Goal: Information Seeking & Learning: Learn about a topic

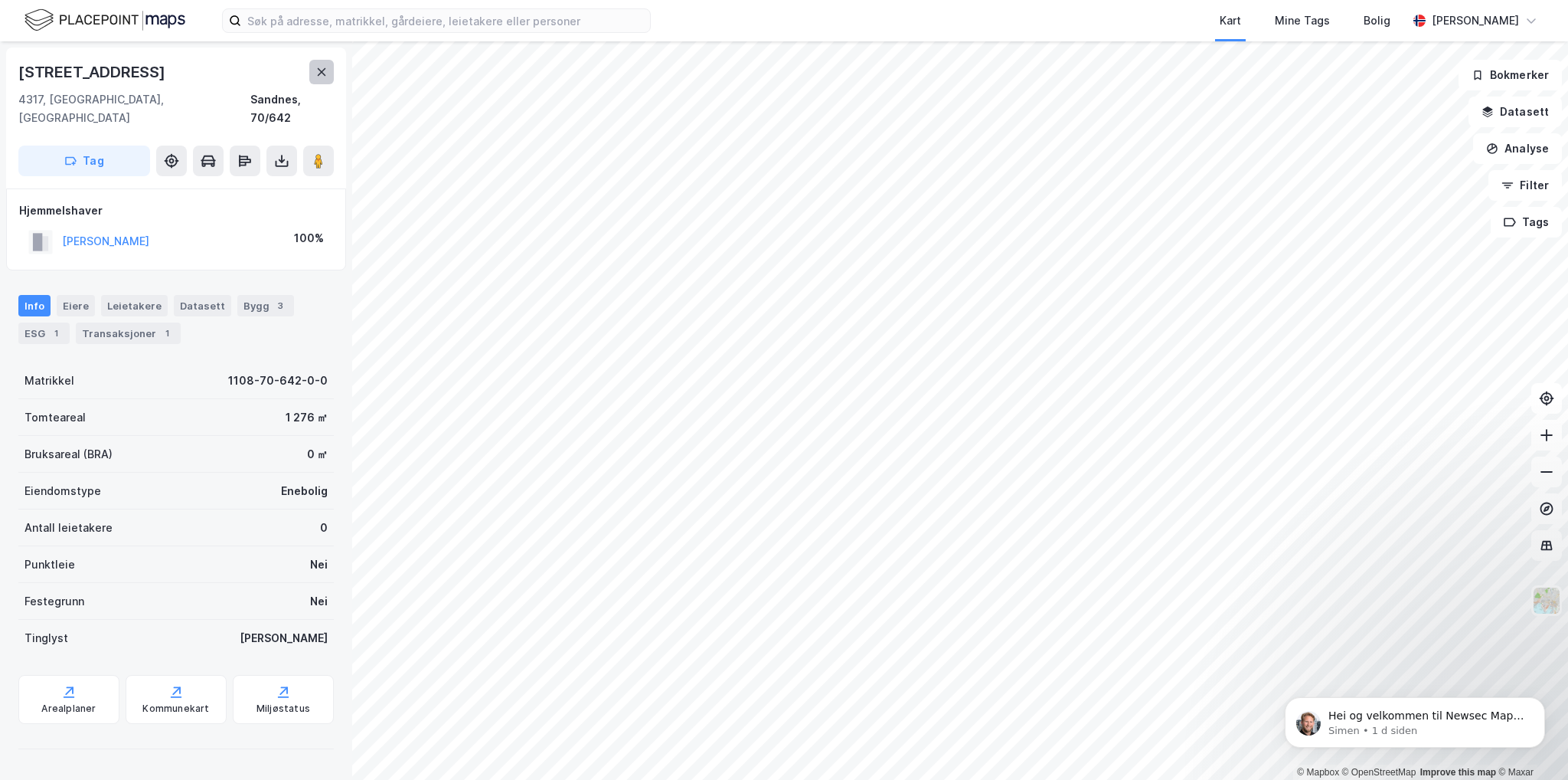
click at [323, 70] on icon at bounding box center [323, 72] width 9 height 8
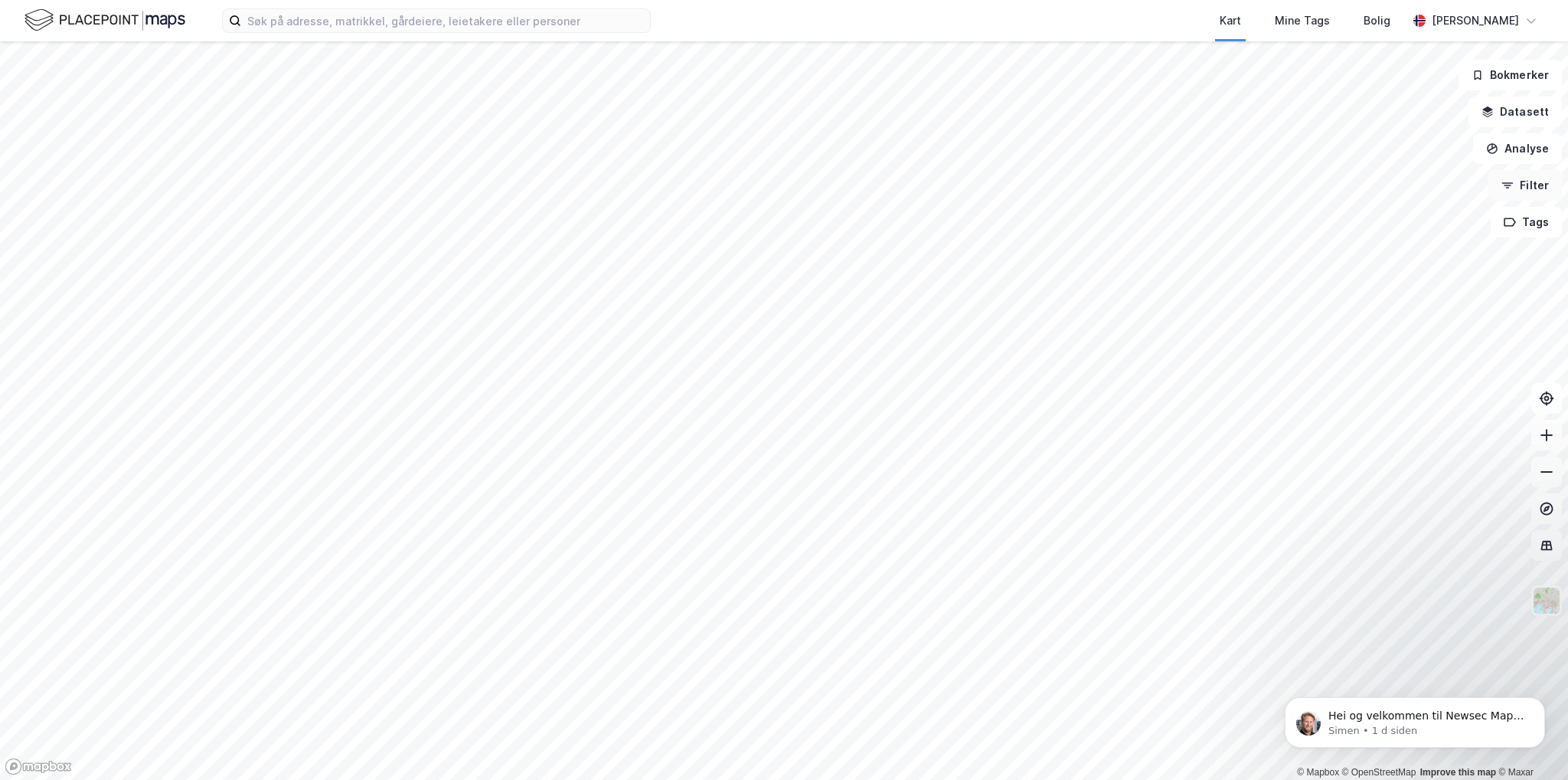
click at [1519, 190] on button "Filter" at bounding box center [1525, 185] width 73 height 31
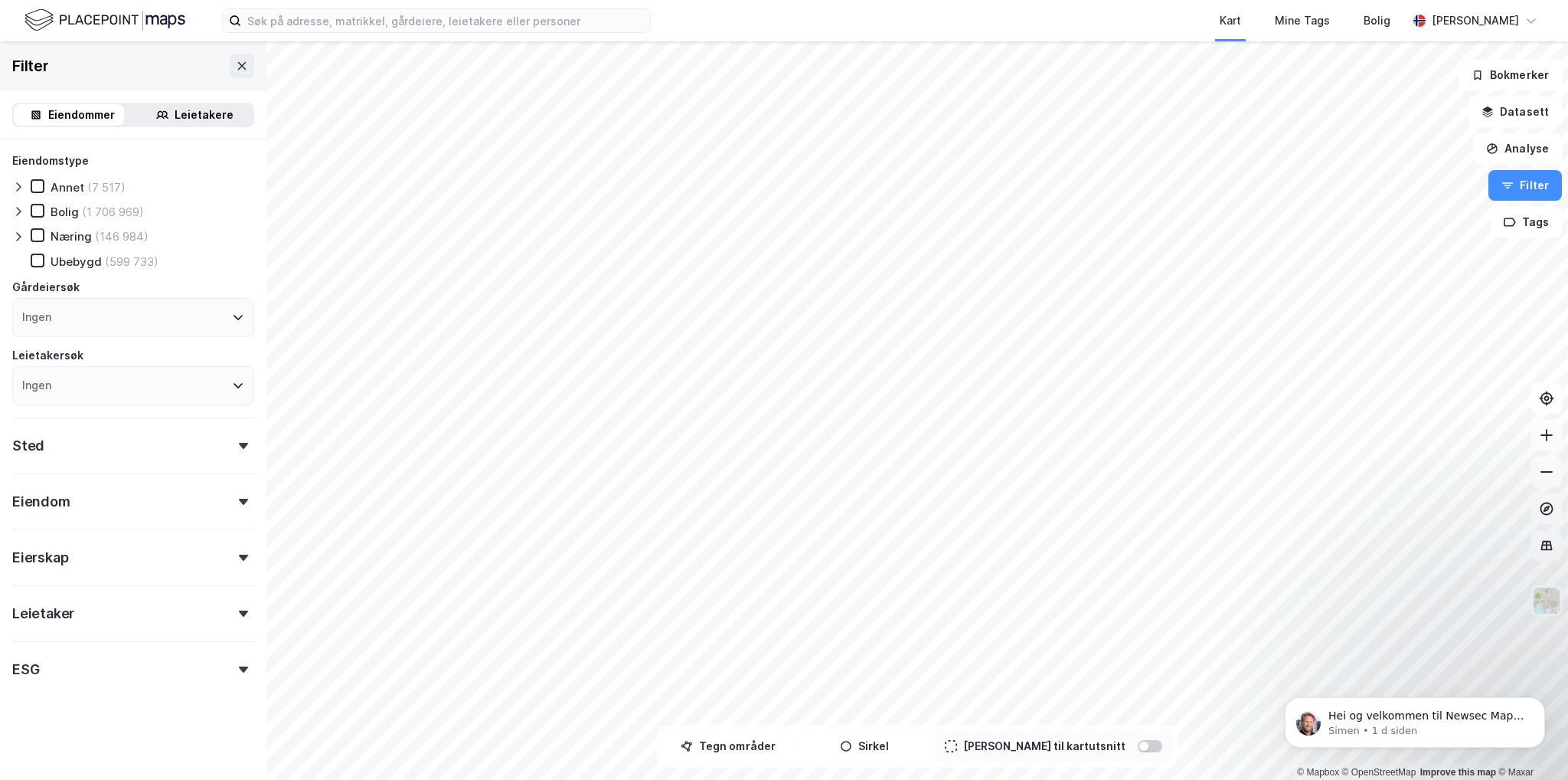
click at [61, 236] on div "Næring" at bounding box center [71, 236] width 41 height 15
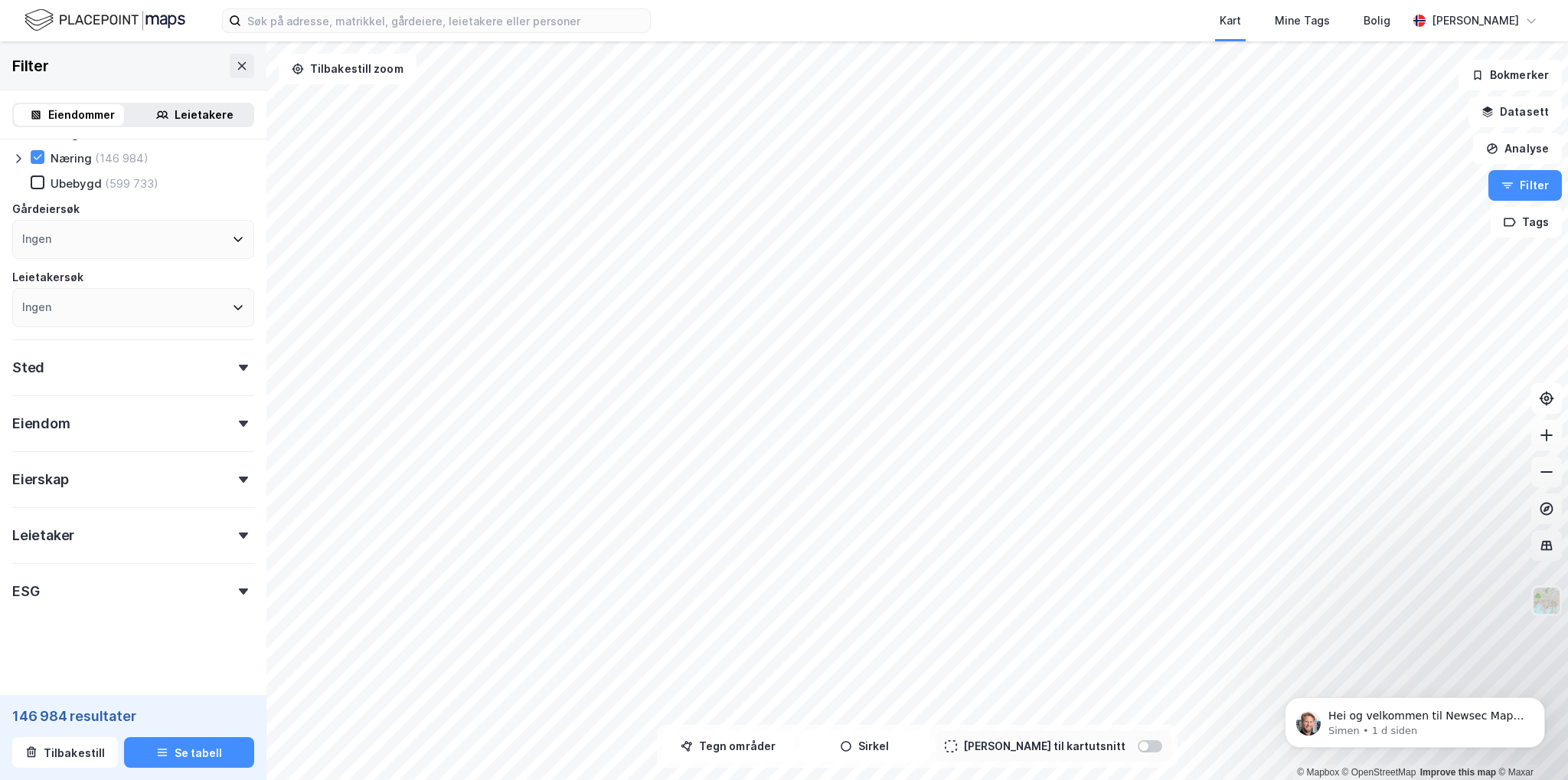
scroll to position [79, 0]
click at [176, 379] on div "Sted" at bounding box center [133, 360] width 242 height 44
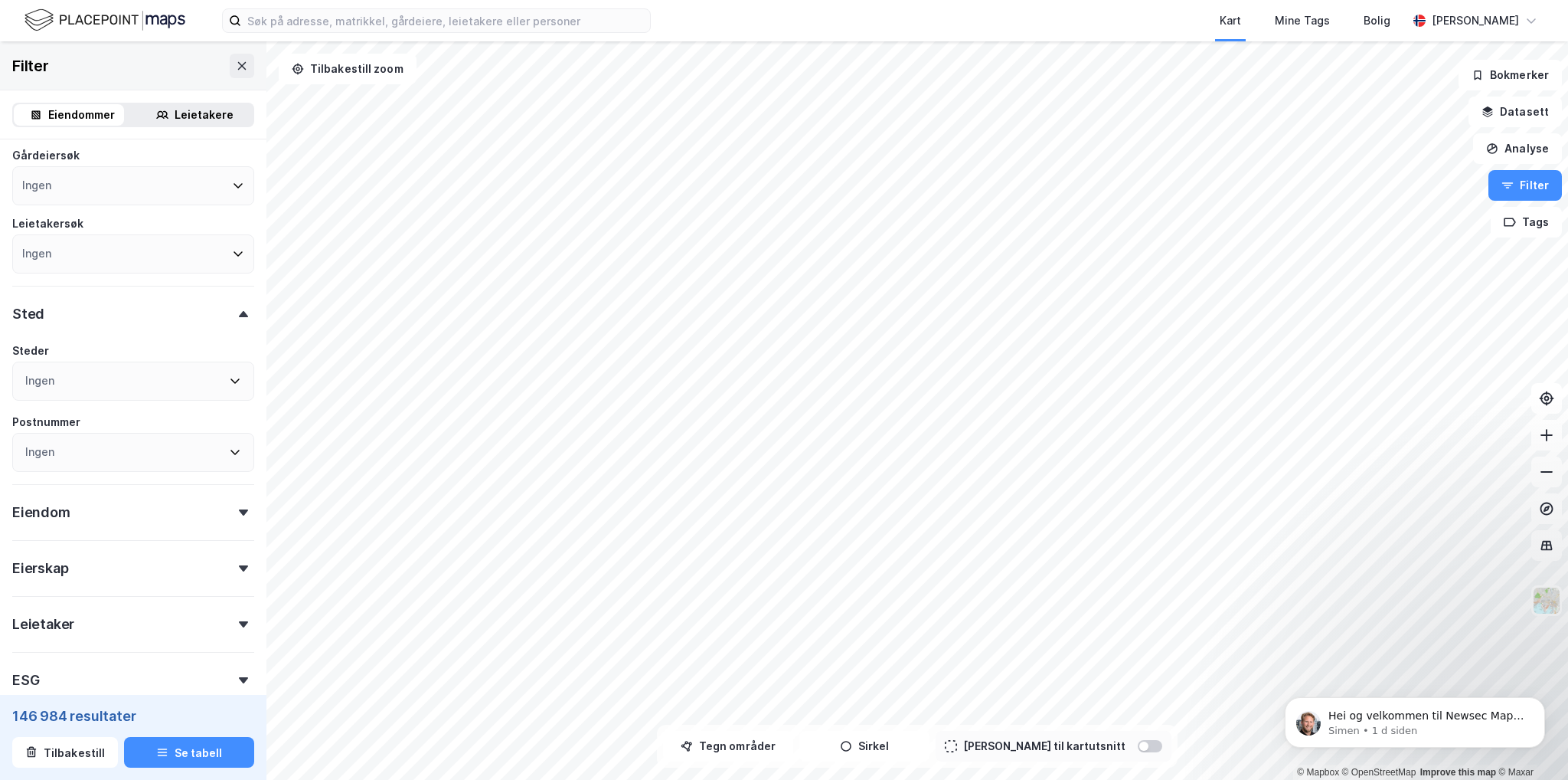
scroll to position [156, 0]
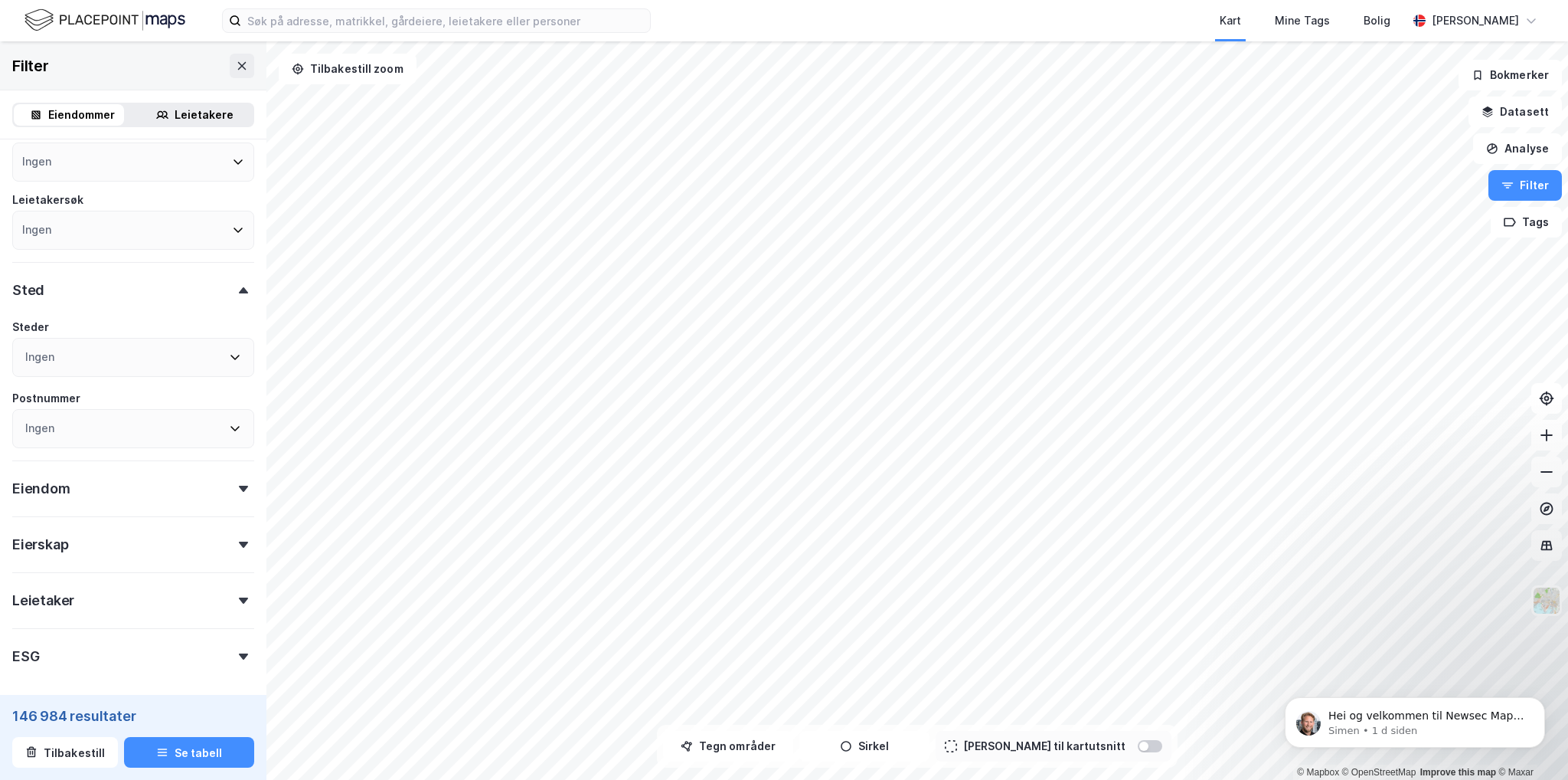
click at [156, 361] on div "Ingen" at bounding box center [133, 357] width 242 height 39
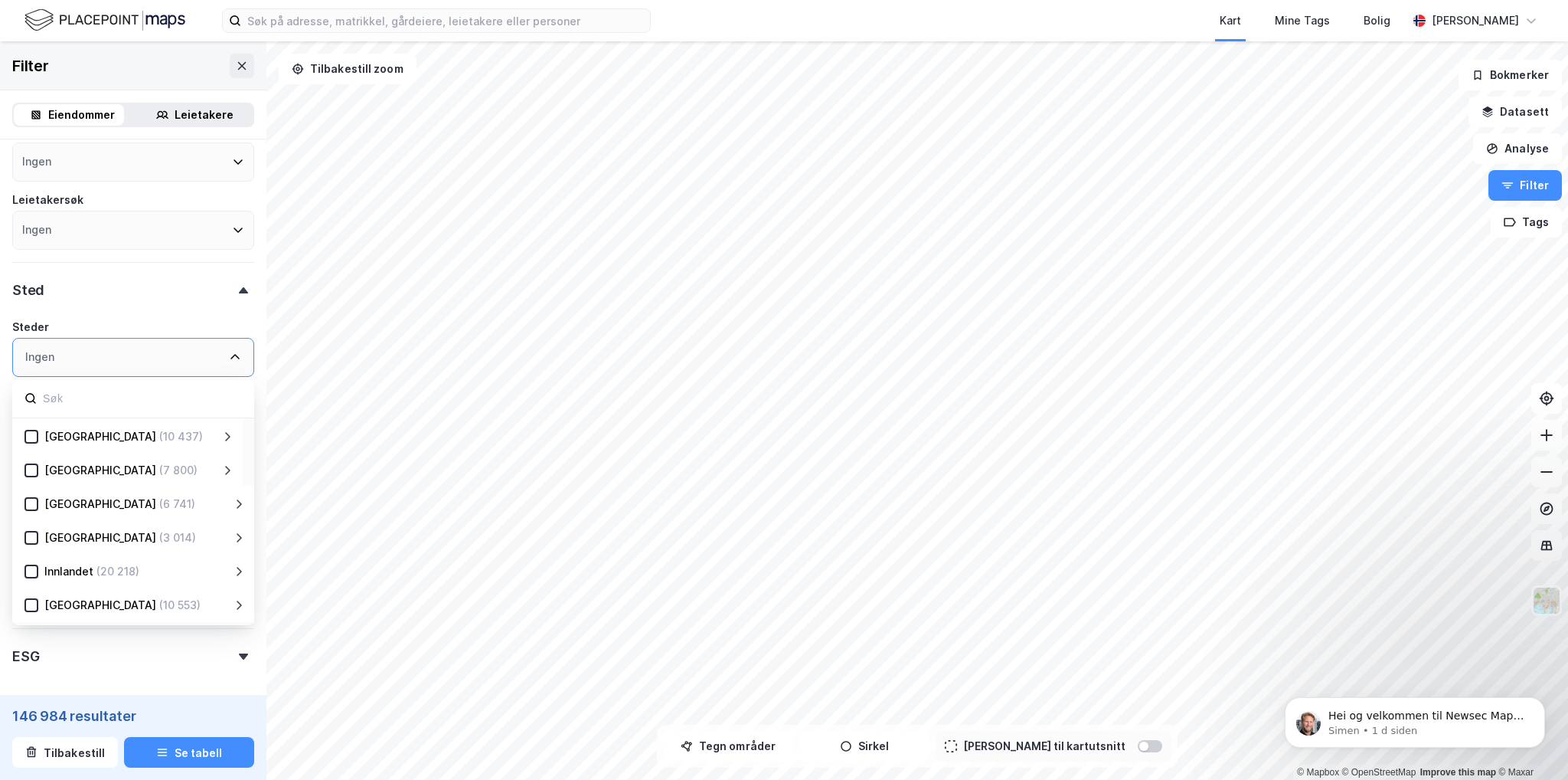
click at [58, 439] on div "[GEOGRAPHIC_DATA]" at bounding box center [101, 436] width 112 height 18
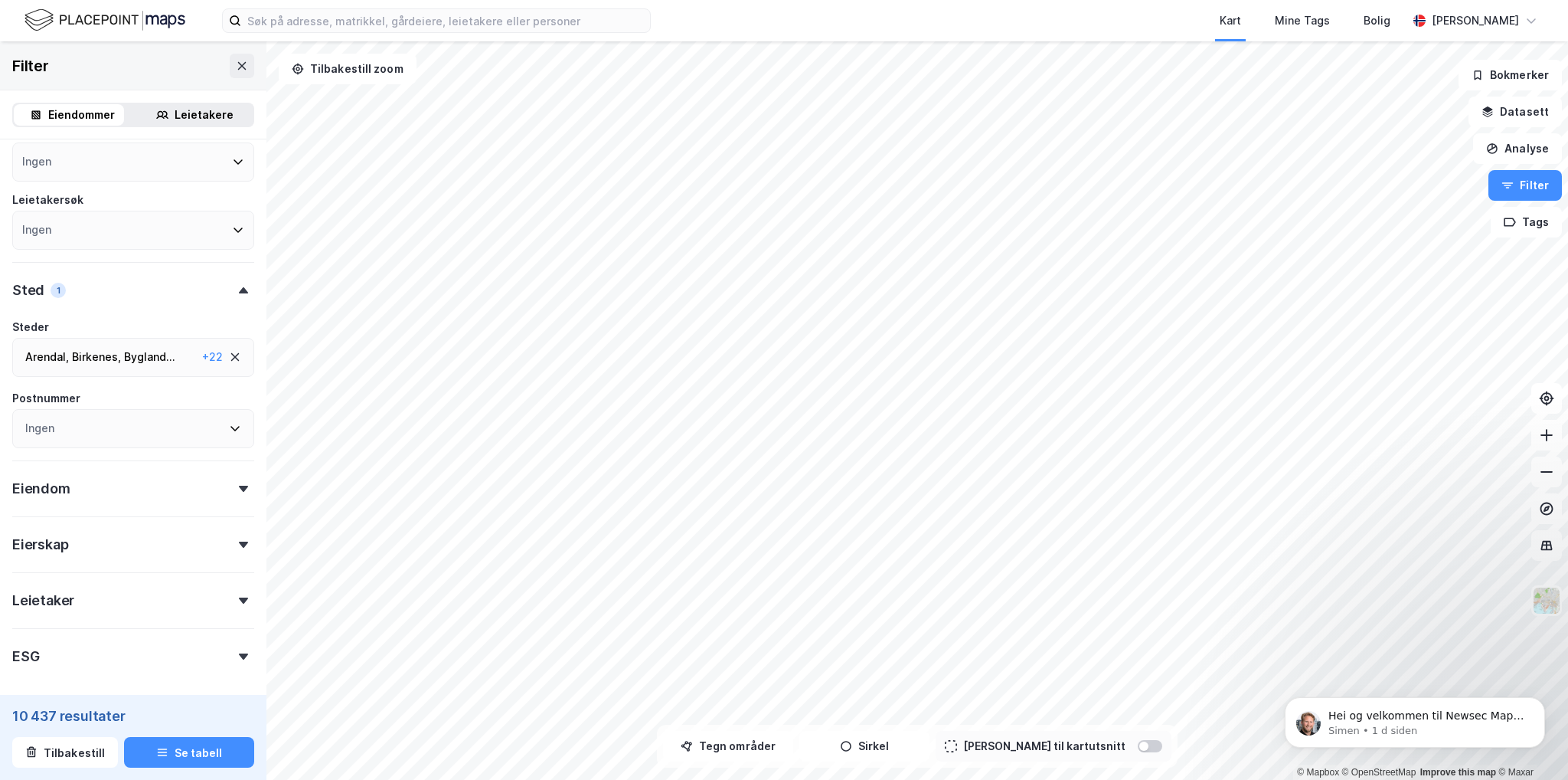
click at [177, 704] on div "10 437 resultater Tilbakestill Se tabell" at bounding box center [133, 737] width 267 height 86
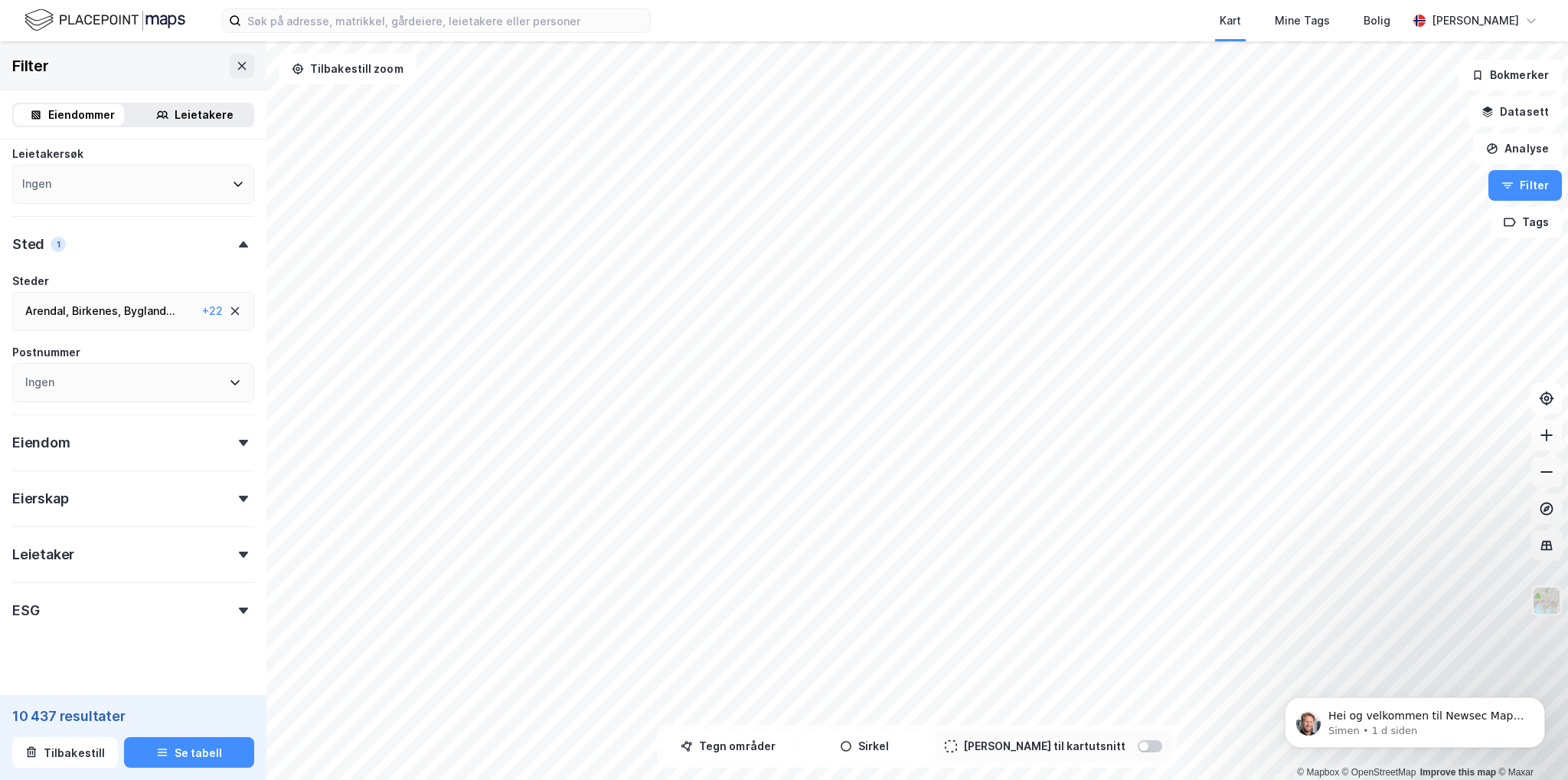
scroll to position [221, 0]
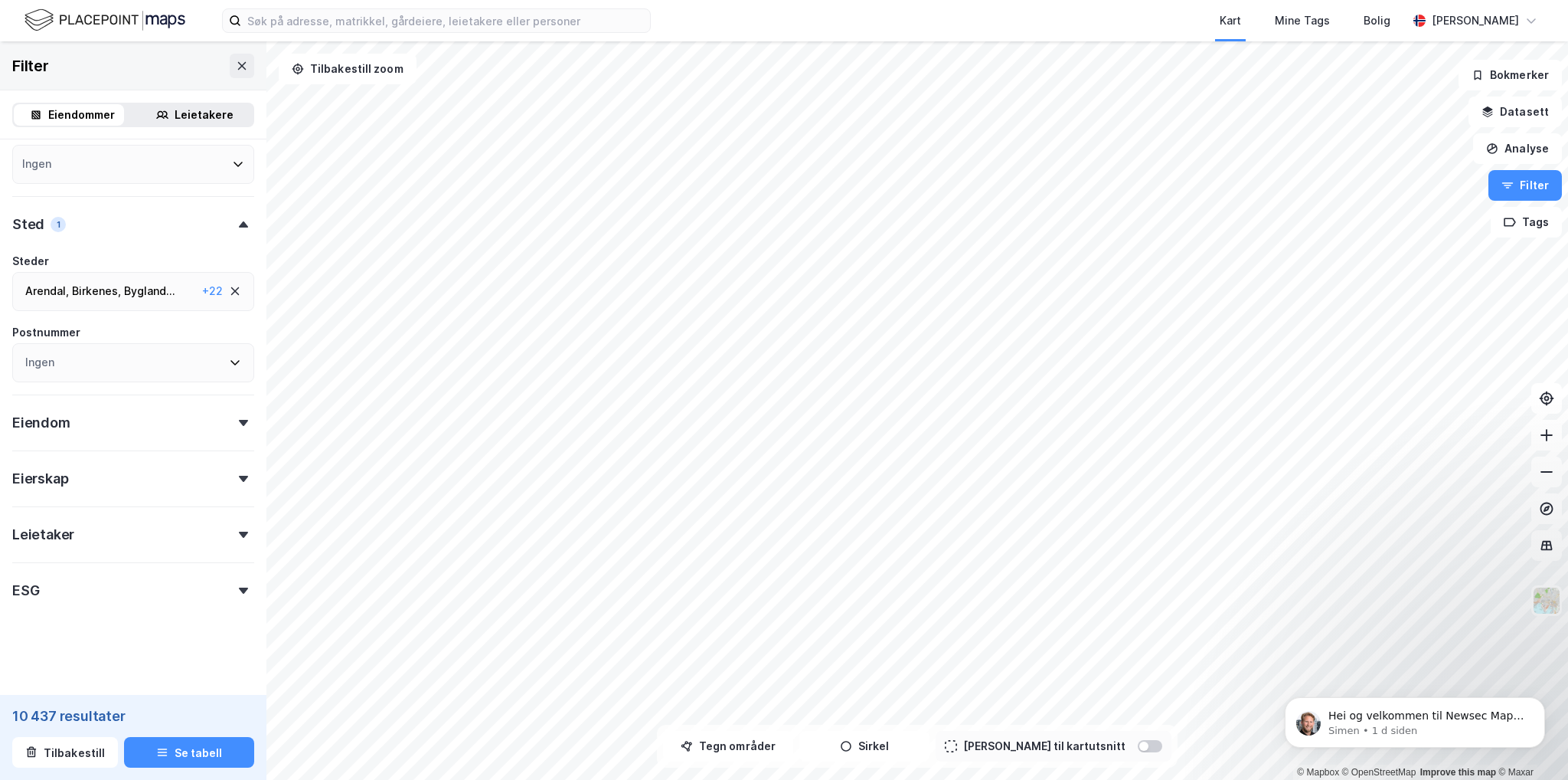
click at [202, 421] on div "Eiendom" at bounding box center [133, 416] width 242 height 44
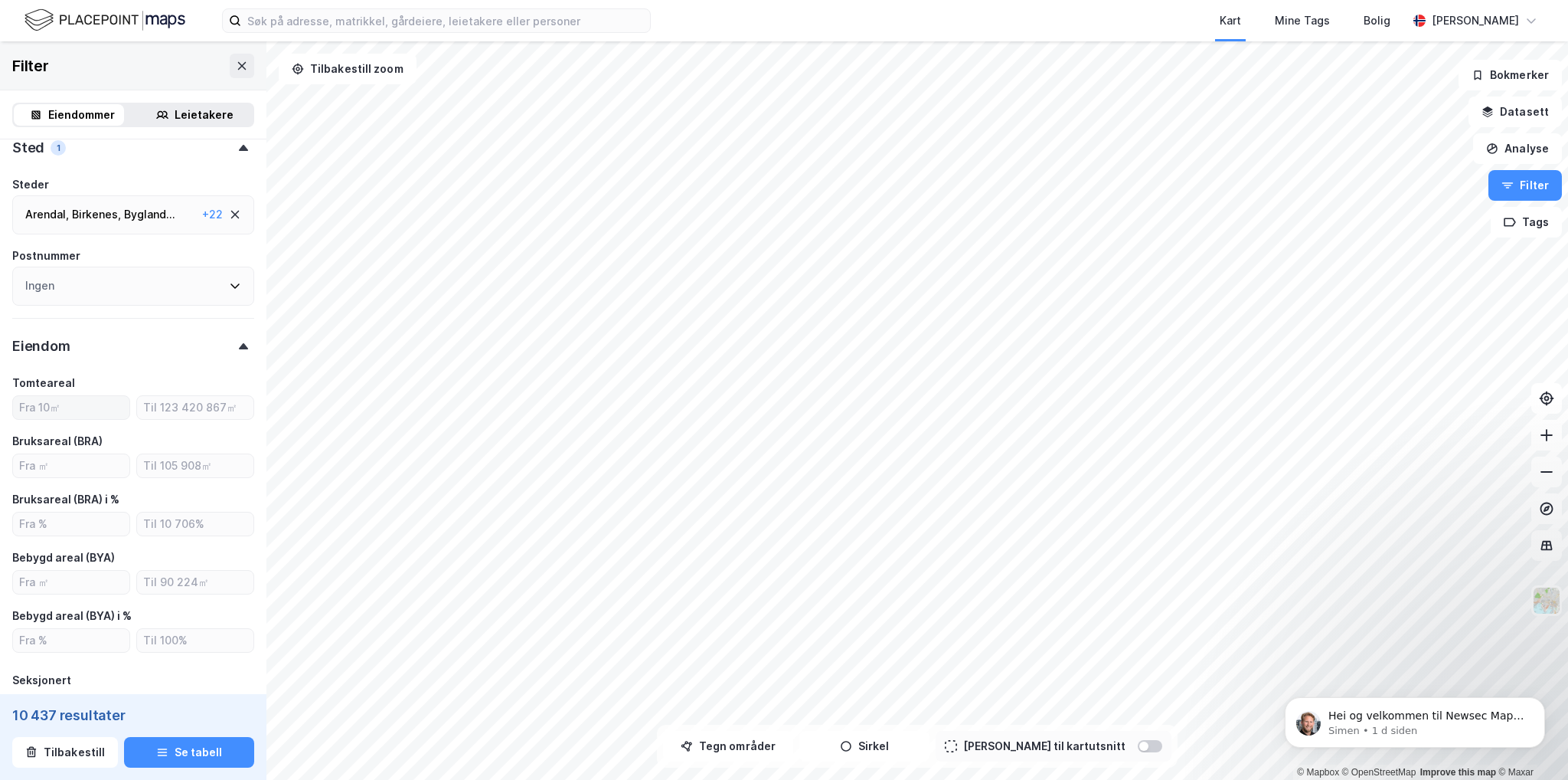
scroll to position [374, 0]
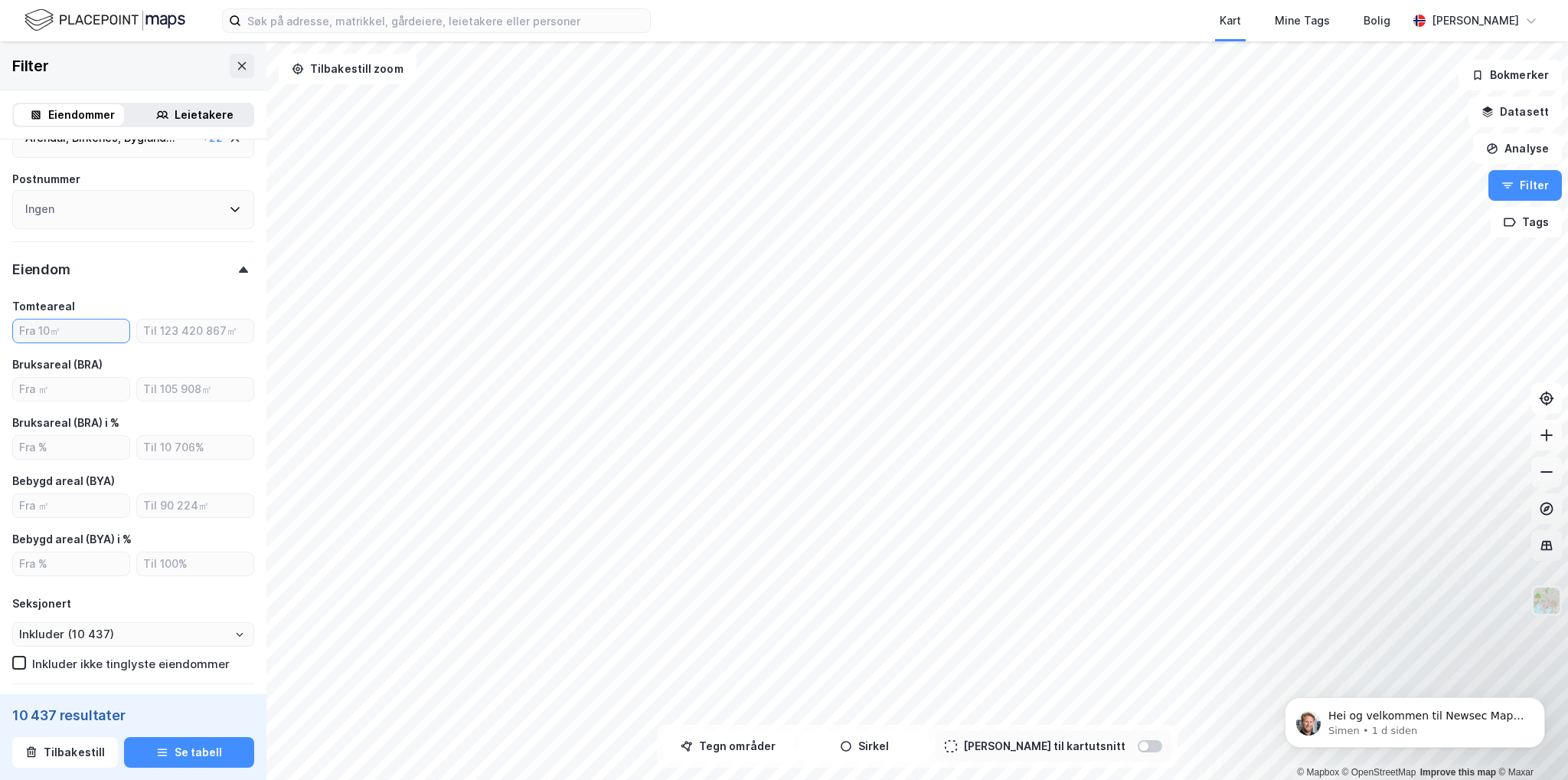
click at [106, 338] on input "number" at bounding box center [71, 331] width 116 height 23
type input "5000"
type input "Inkluder (5 767)"
type input "5000"
click at [138, 280] on div "Eiendom 1" at bounding box center [133, 263] width 242 height 44
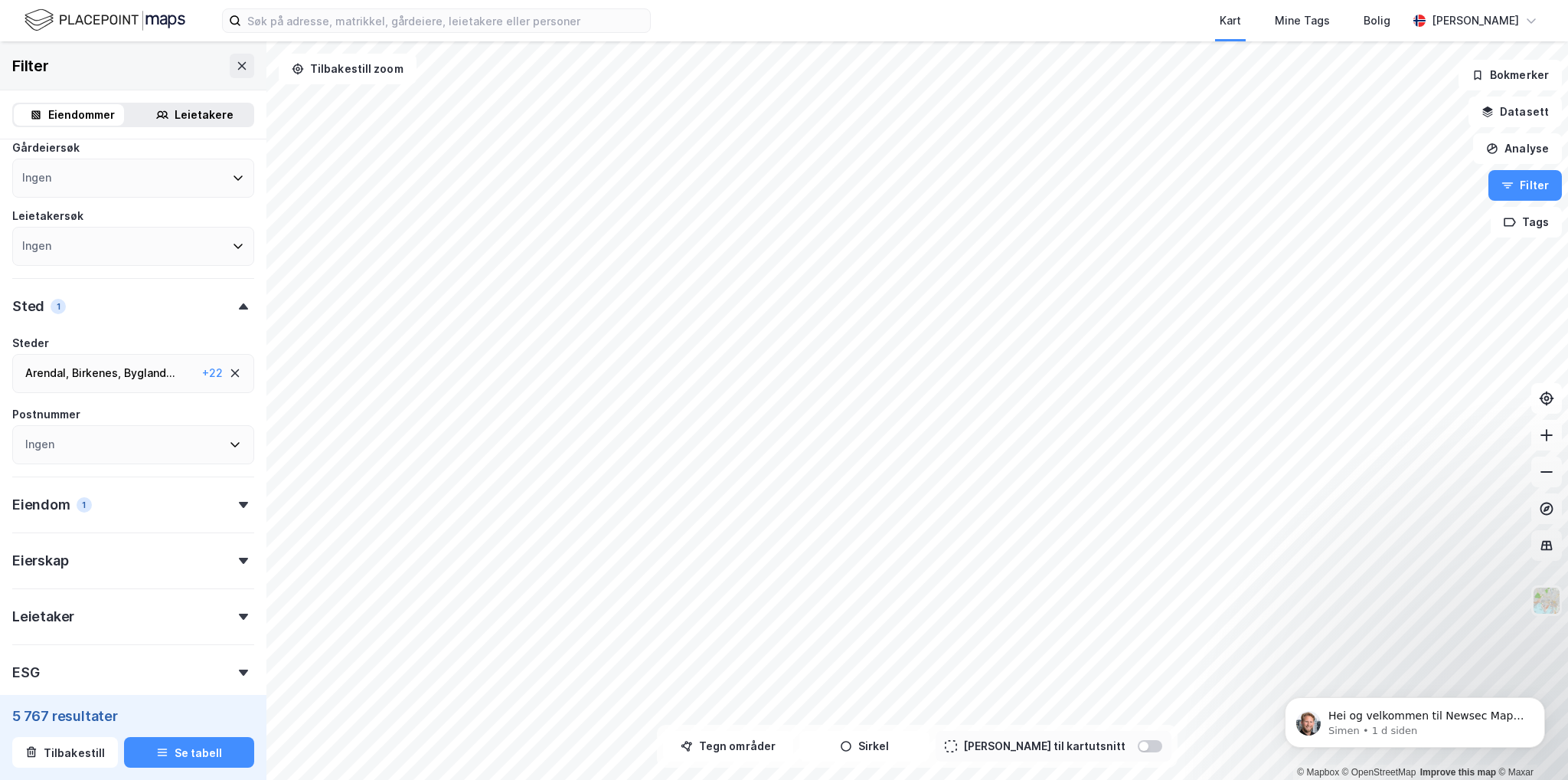
scroll to position [221, 0]
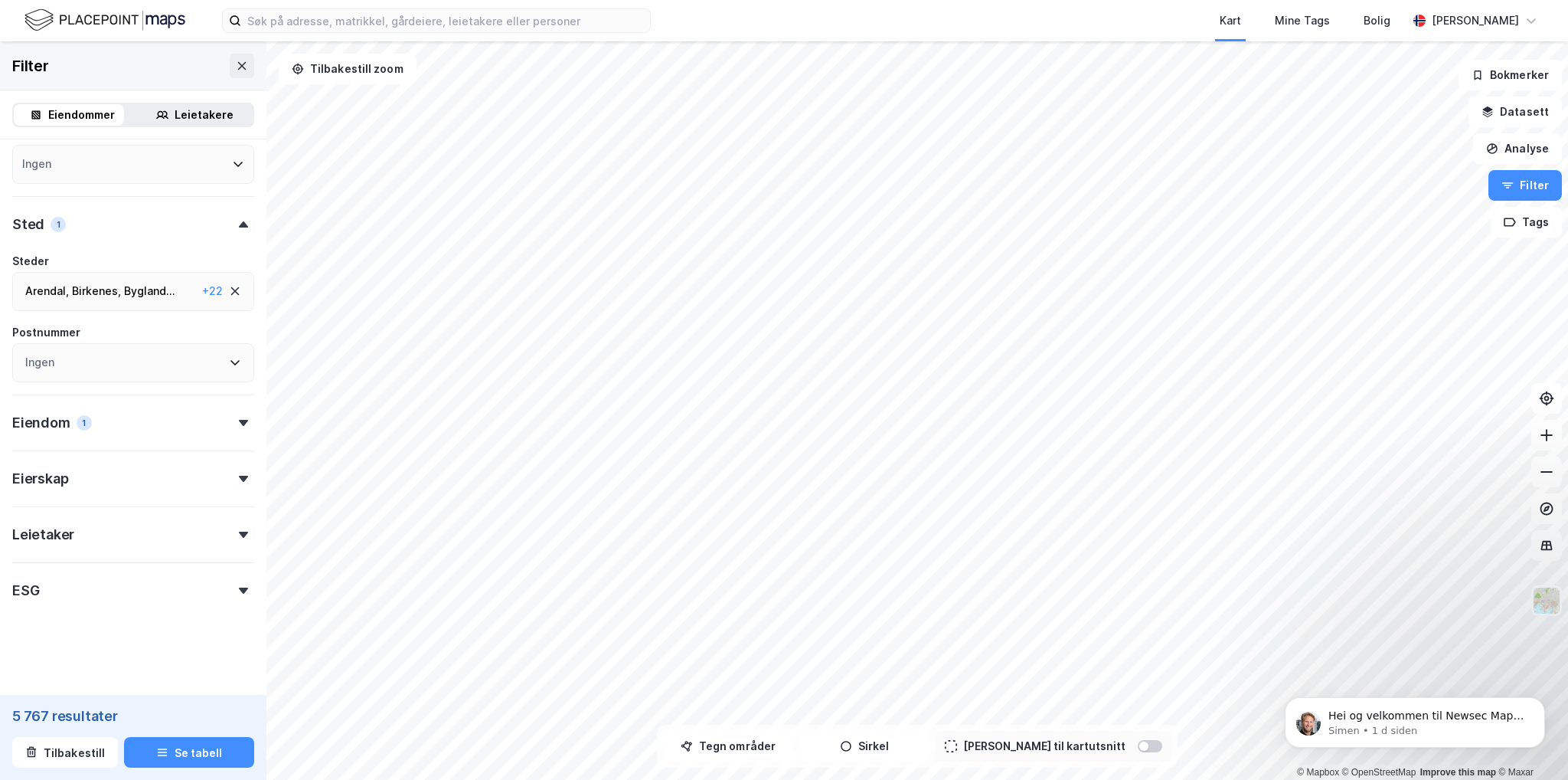
click at [156, 583] on div "ESG" at bounding box center [133, 584] width 242 height 44
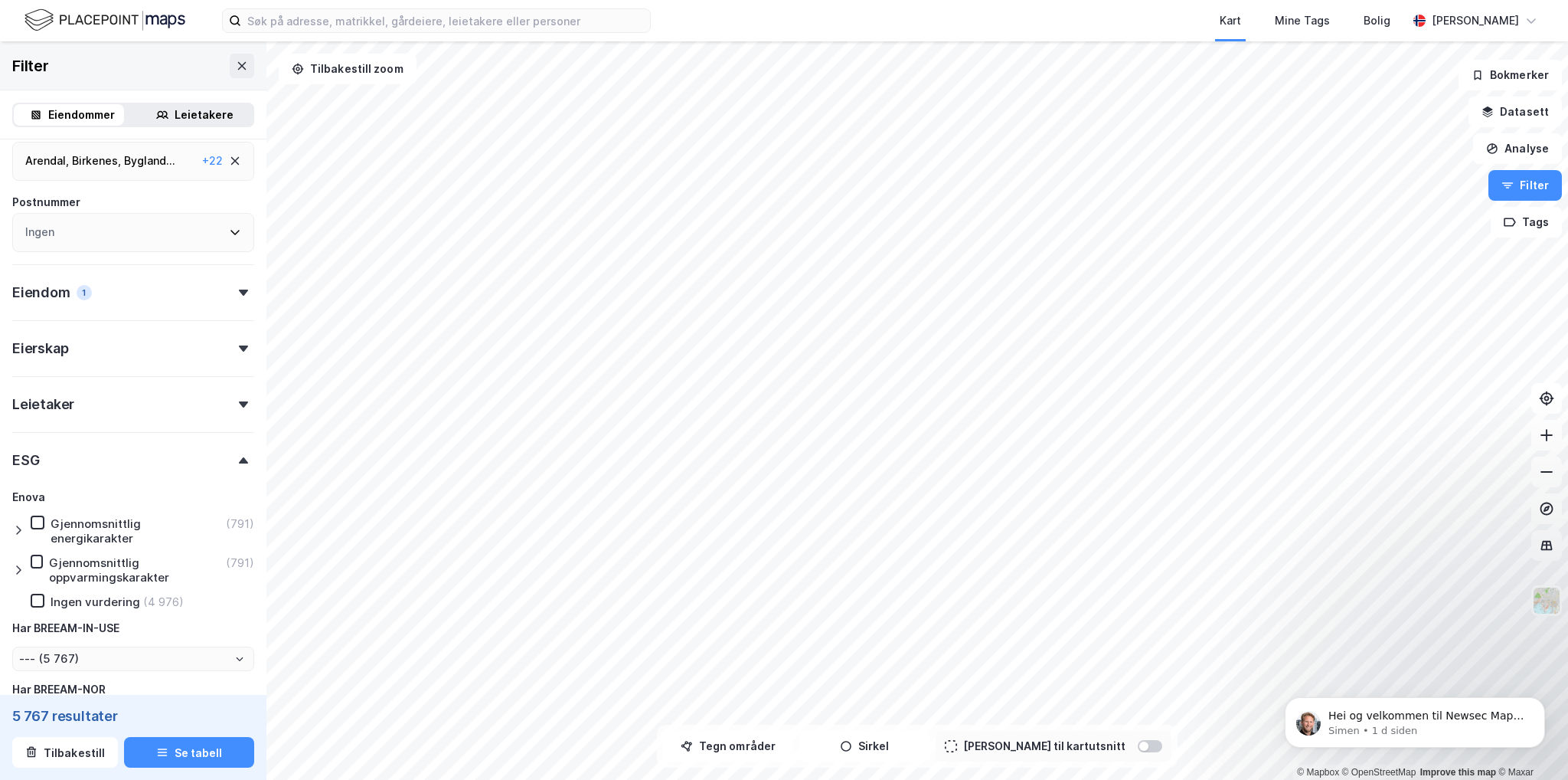
scroll to position [478, 0]
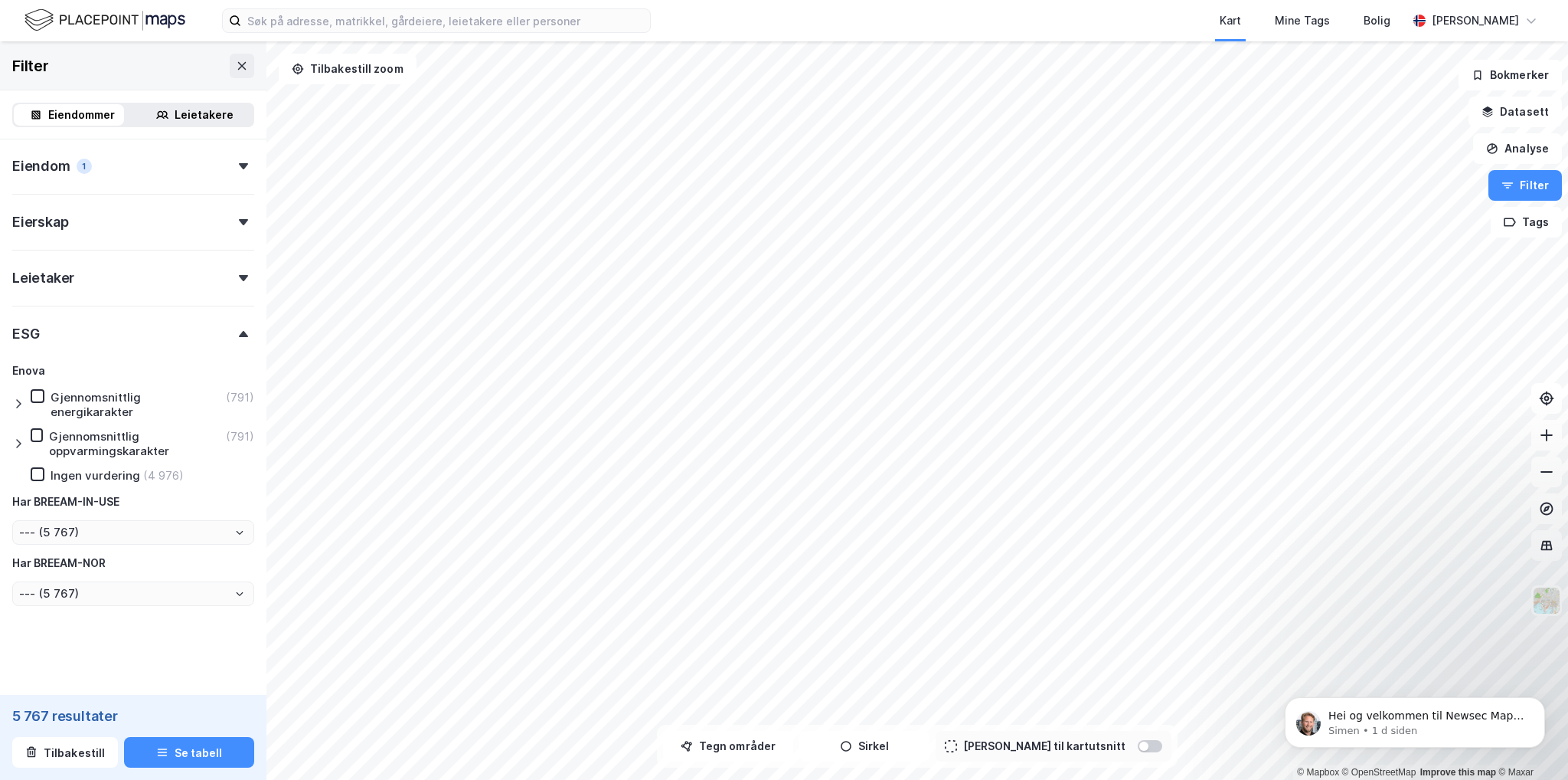
click at [22, 407] on icon at bounding box center [18, 404] width 12 height 12
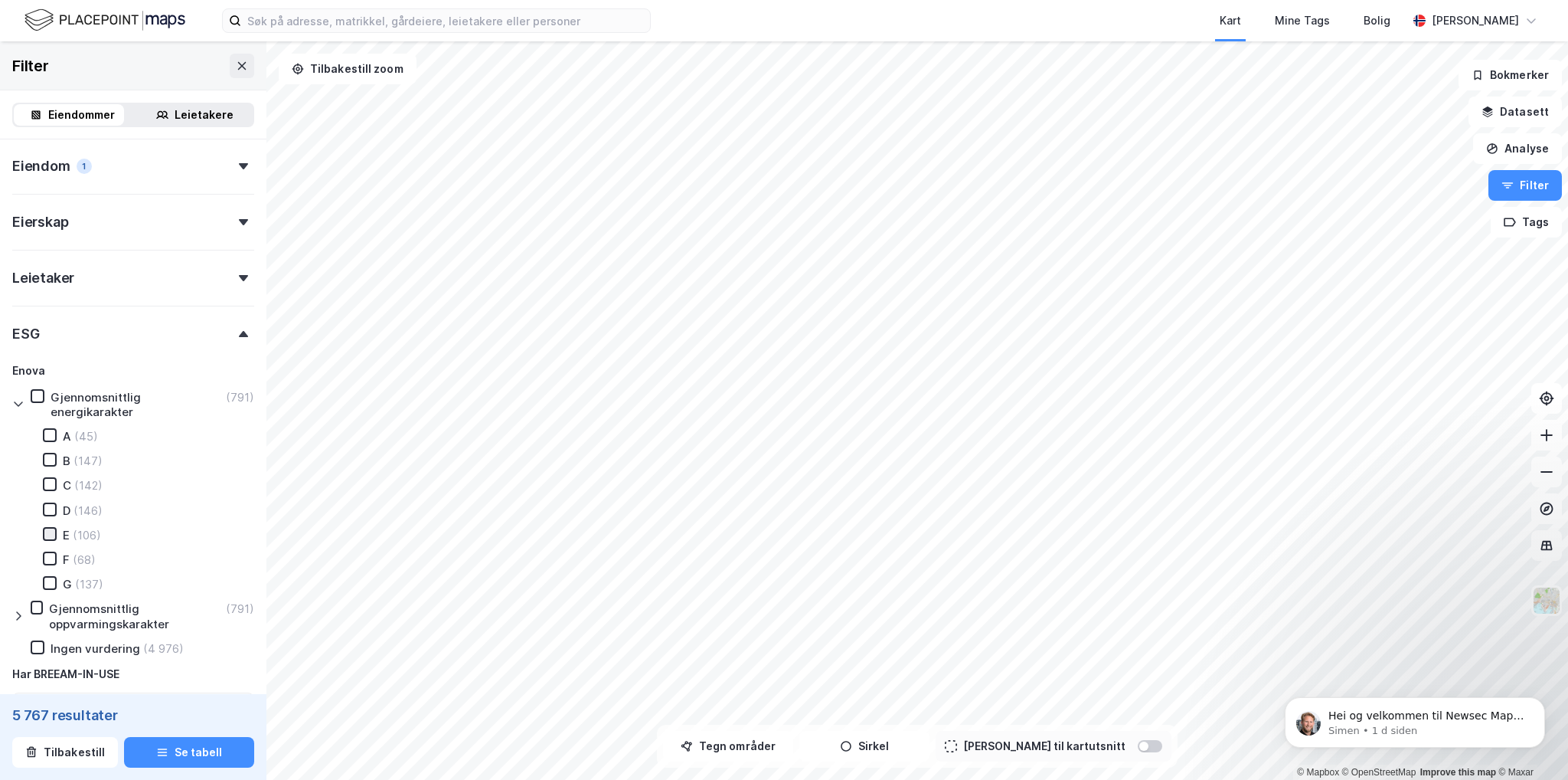
click at [47, 530] on icon at bounding box center [50, 533] width 10 height 10
click at [48, 554] on icon at bounding box center [50, 558] width 10 height 10
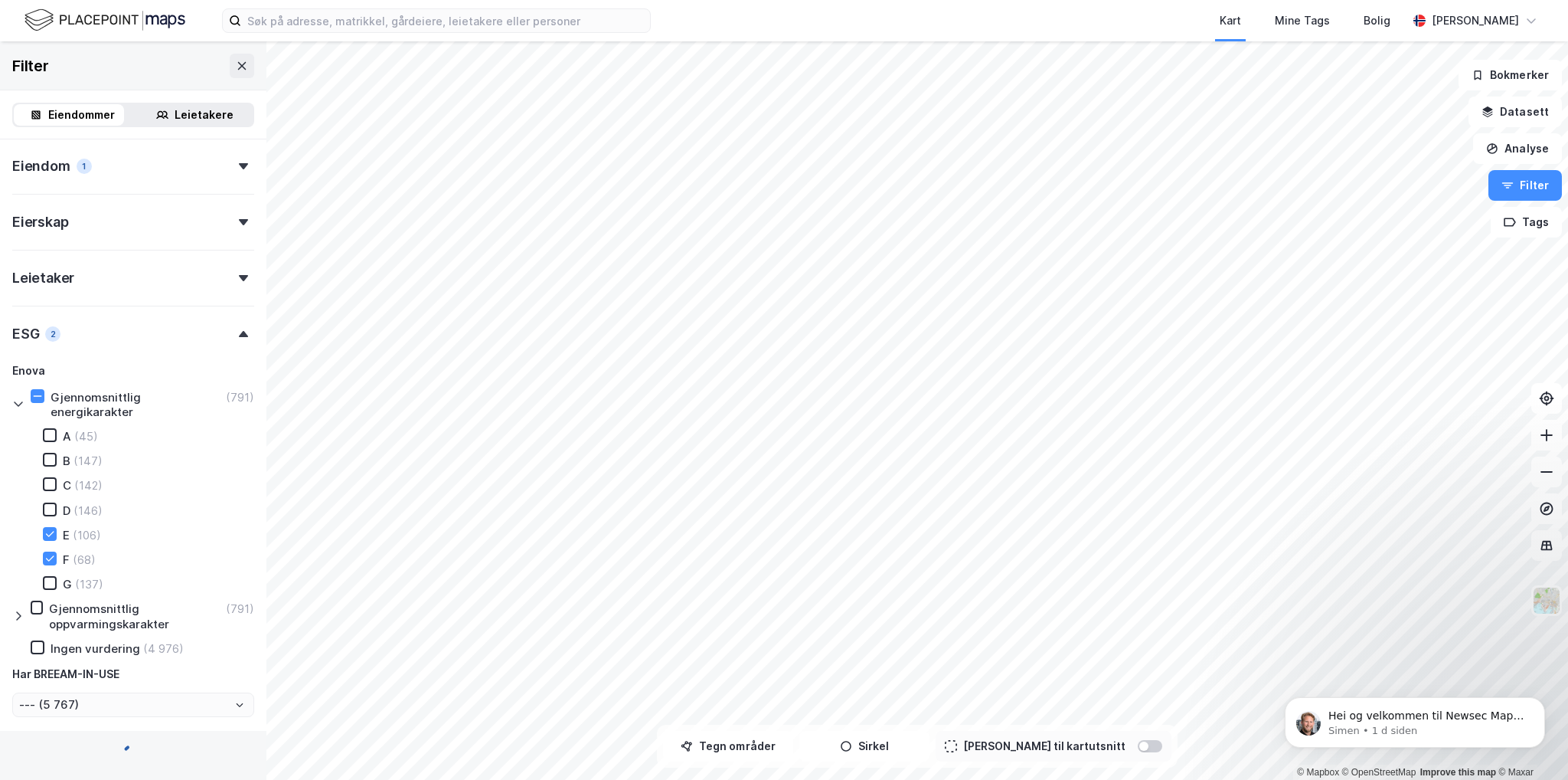
type input "--- (106)"
click at [52, 590] on div "G (137)" at bounding box center [64, 584] width 79 height 16
type input "--- (174)"
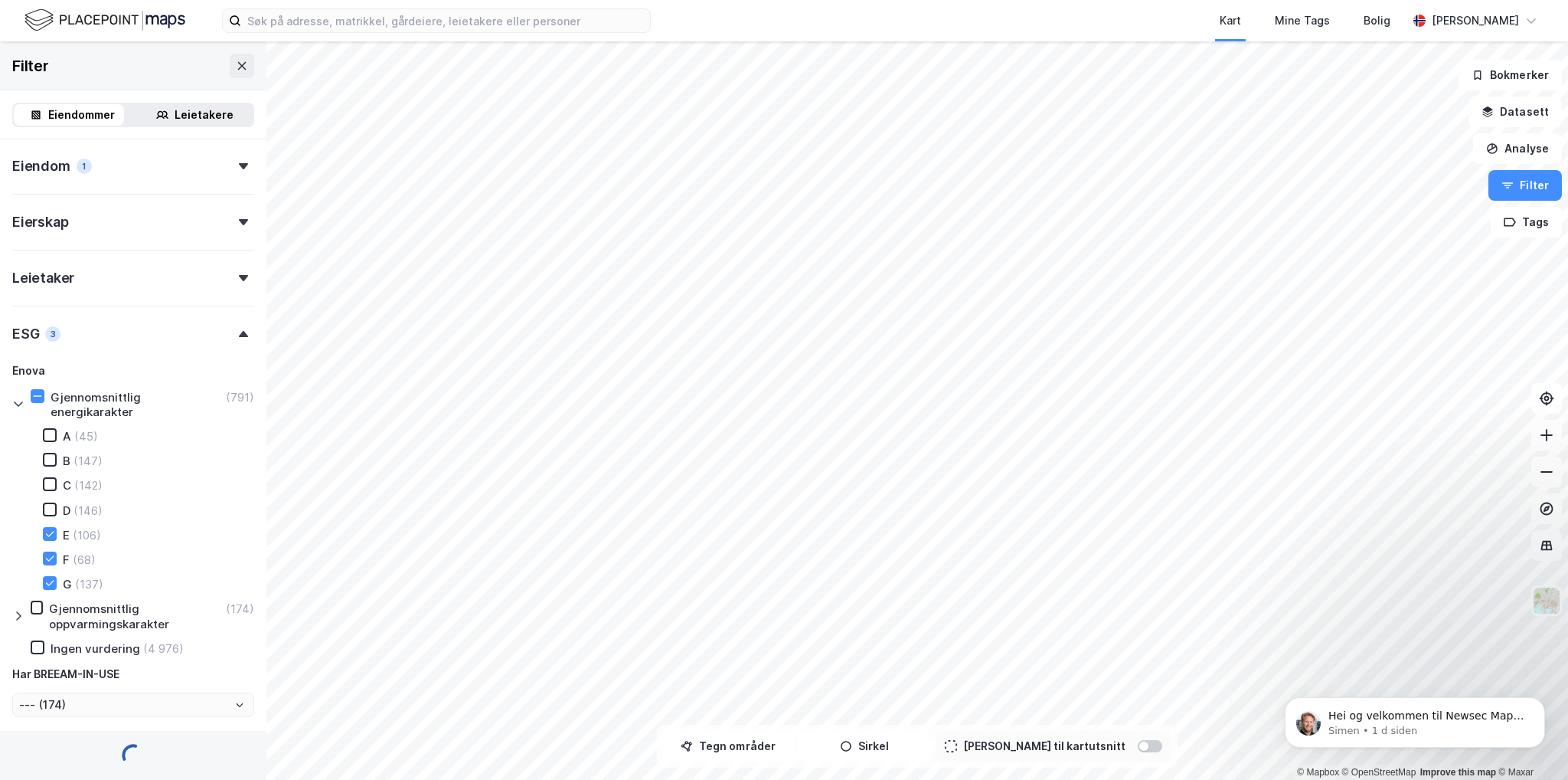
type input "--- (311)"
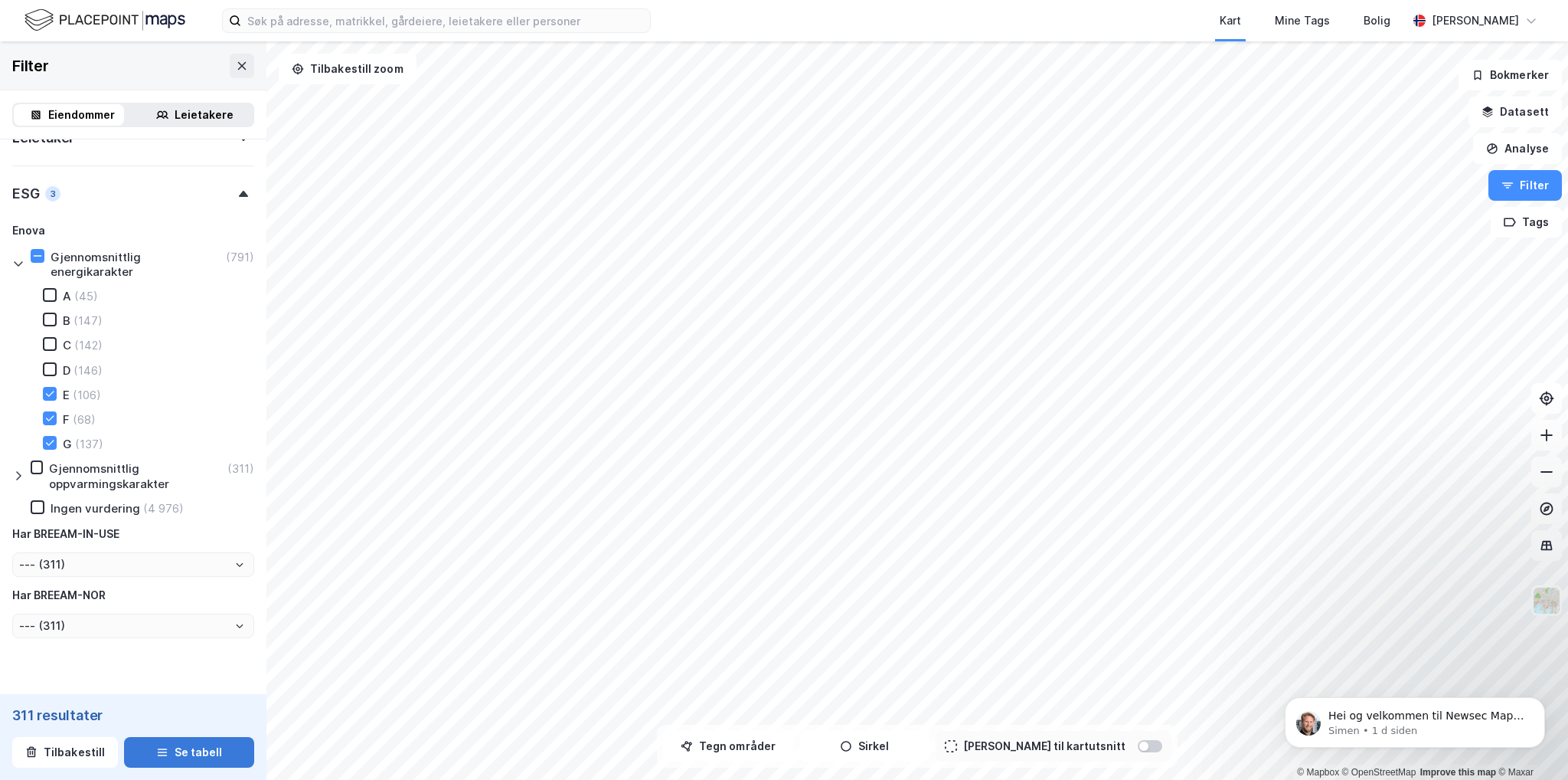
scroll to position [652, 0]
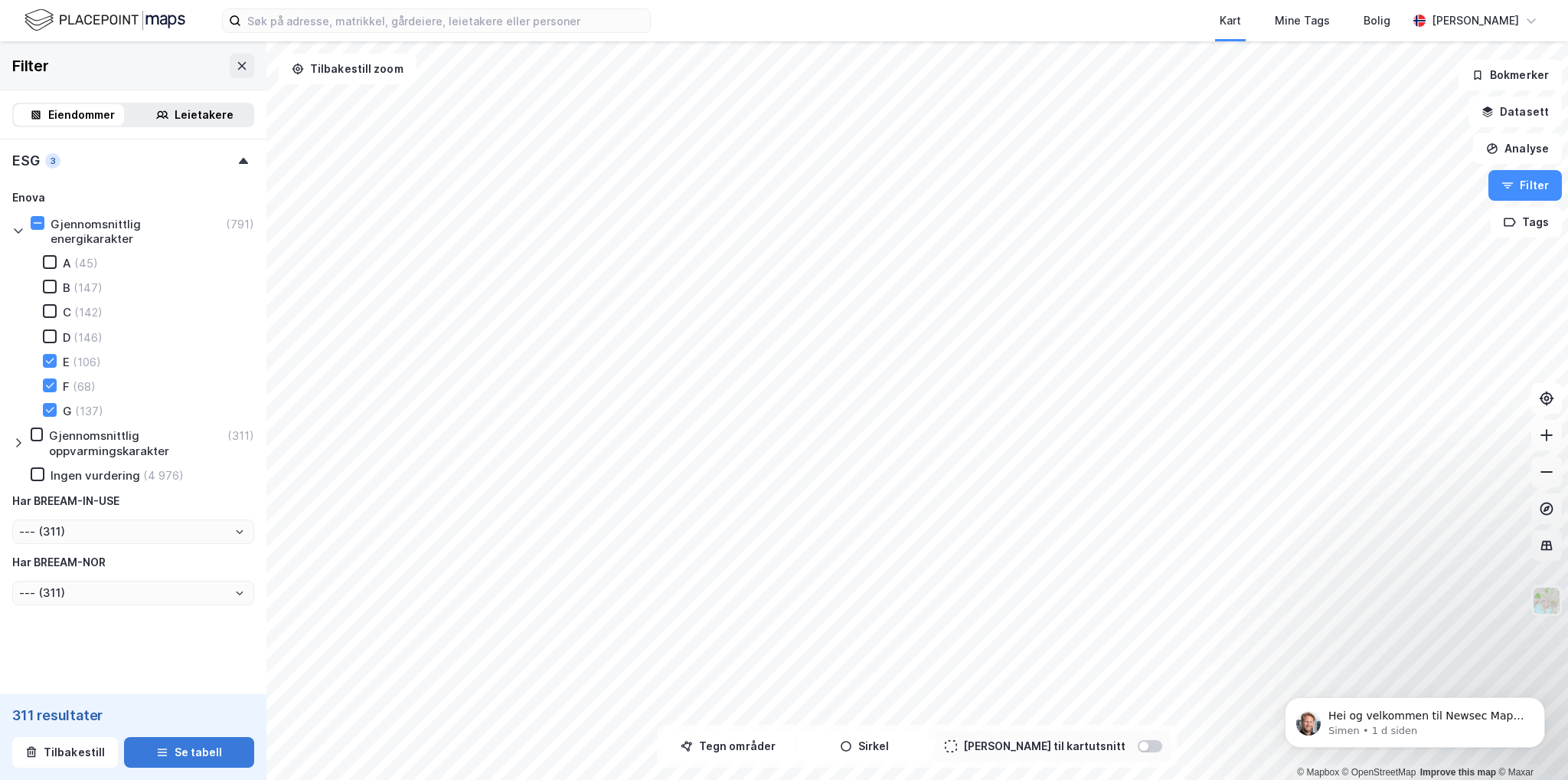
click at [198, 755] on button "Se tabell" at bounding box center [189, 752] width 130 height 31
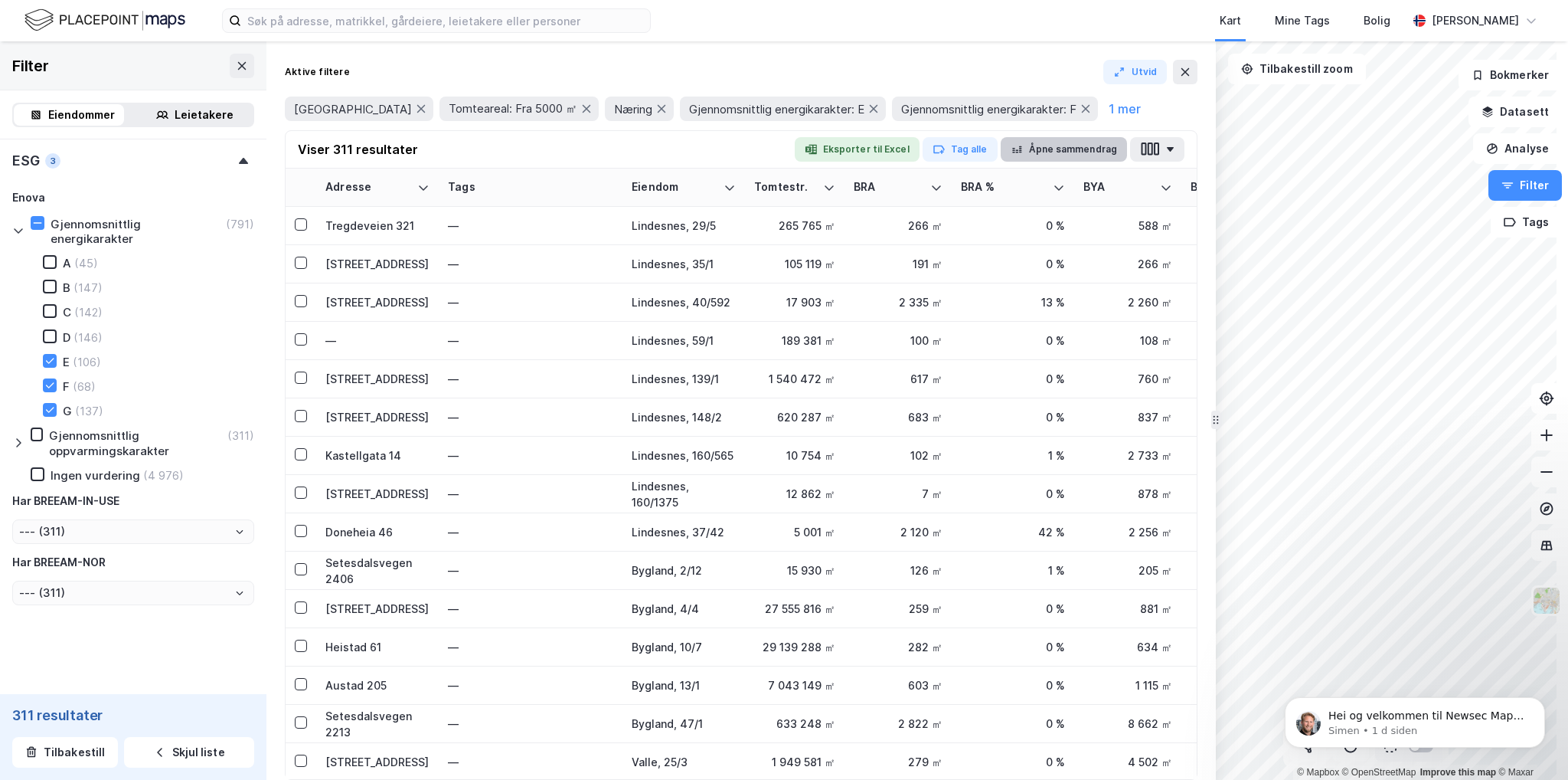
click at [1073, 157] on button "Åpne sammendrag" at bounding box center [1064, 150] width 127 height 24
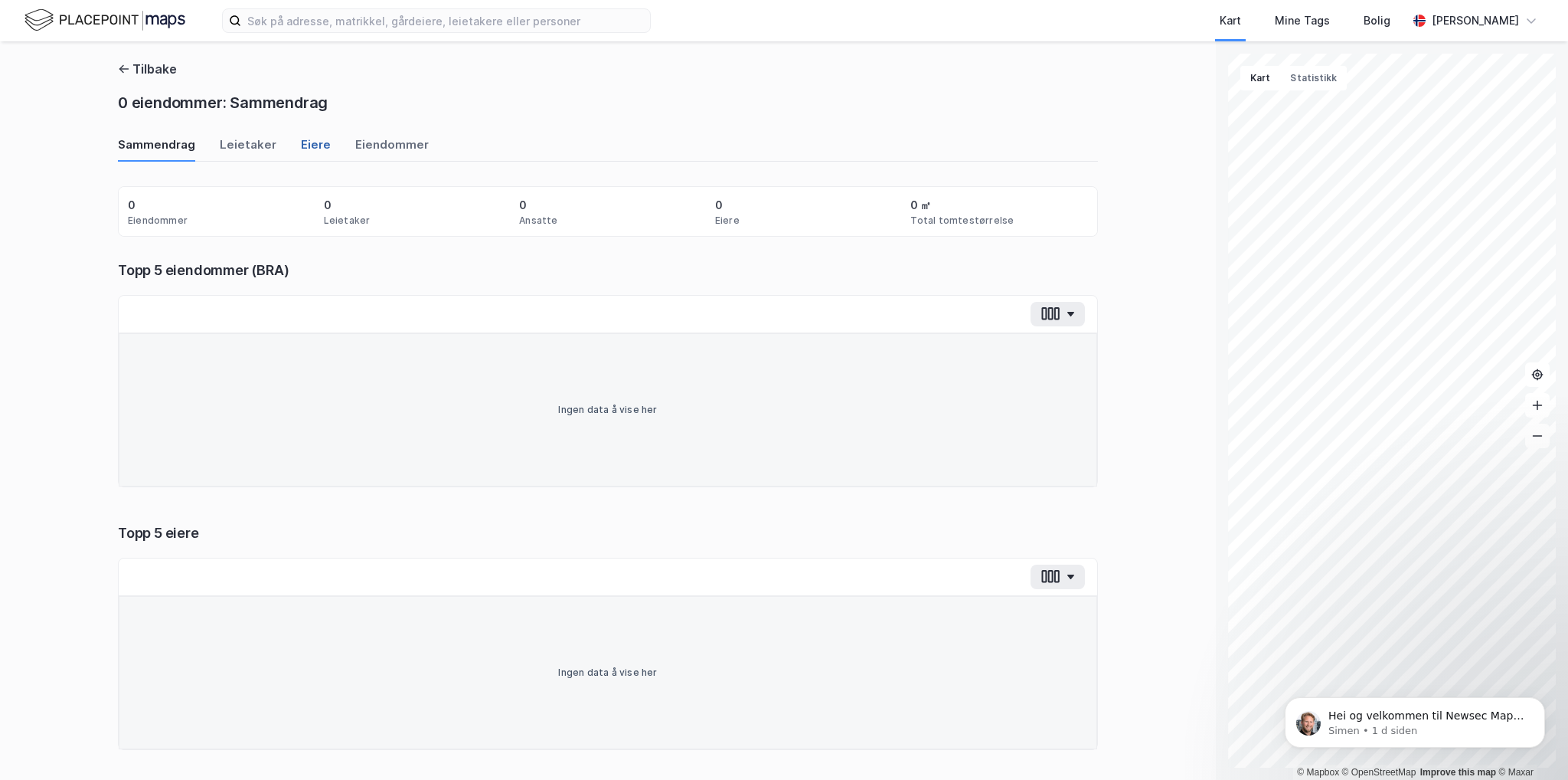
click at [314, 145] on div "Eiere" at bounding box center [316, 149] width 30 height 25
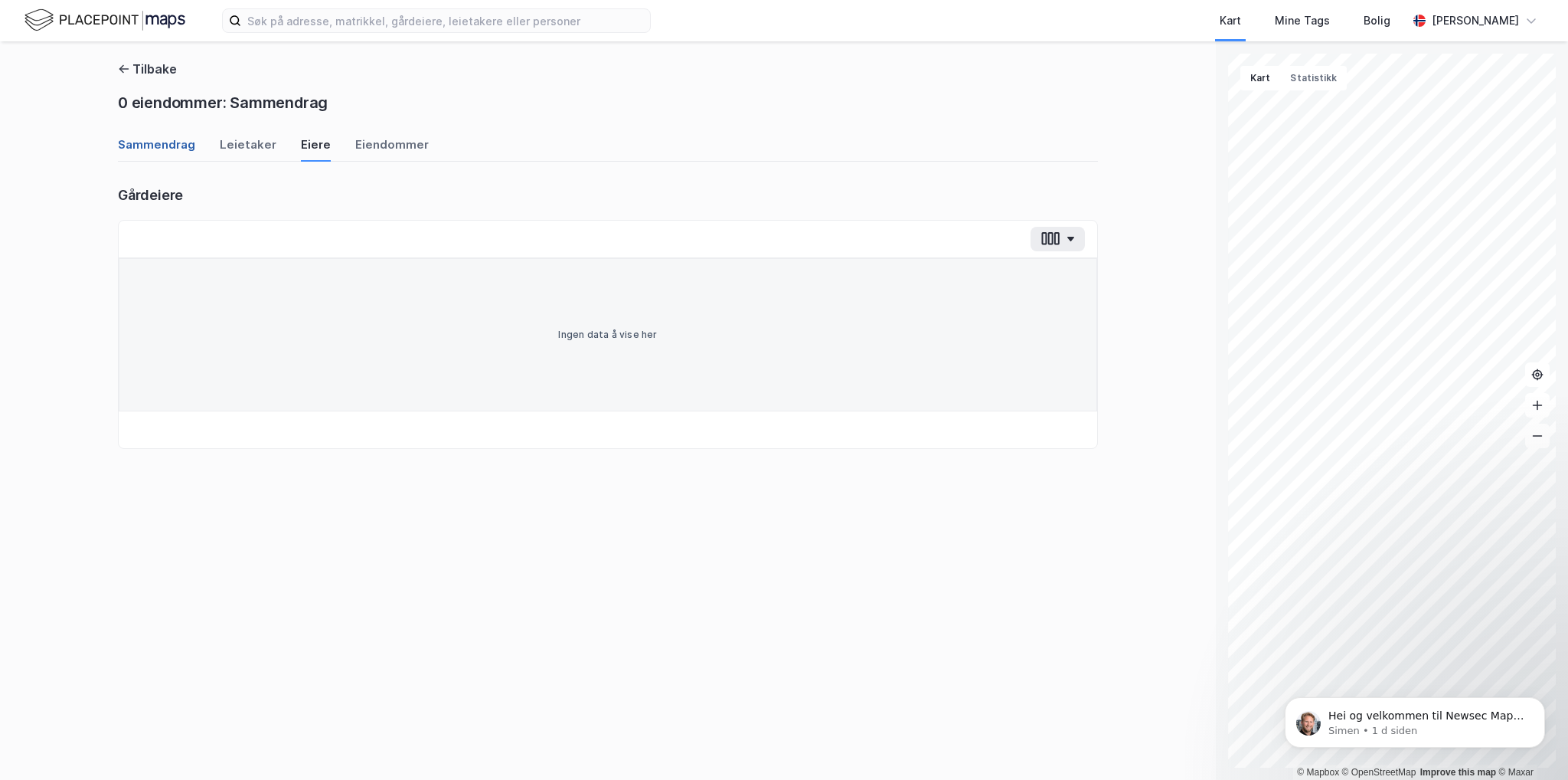
click at [184, 148] on div "Sammendrag" at bounding box center [156, 149] width 77 height 25
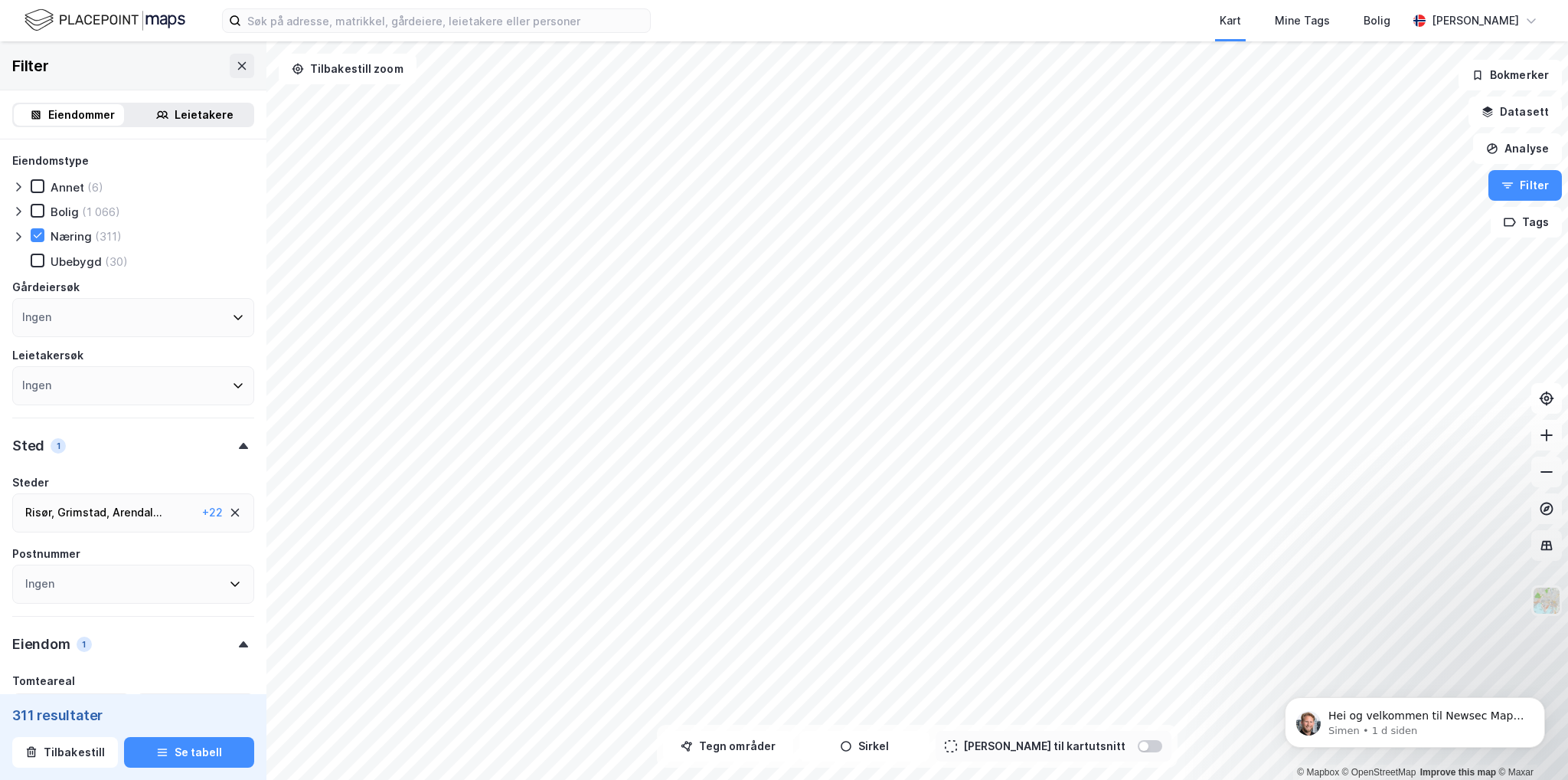
type input "Inkluder (311)"
type input "--- (311)"
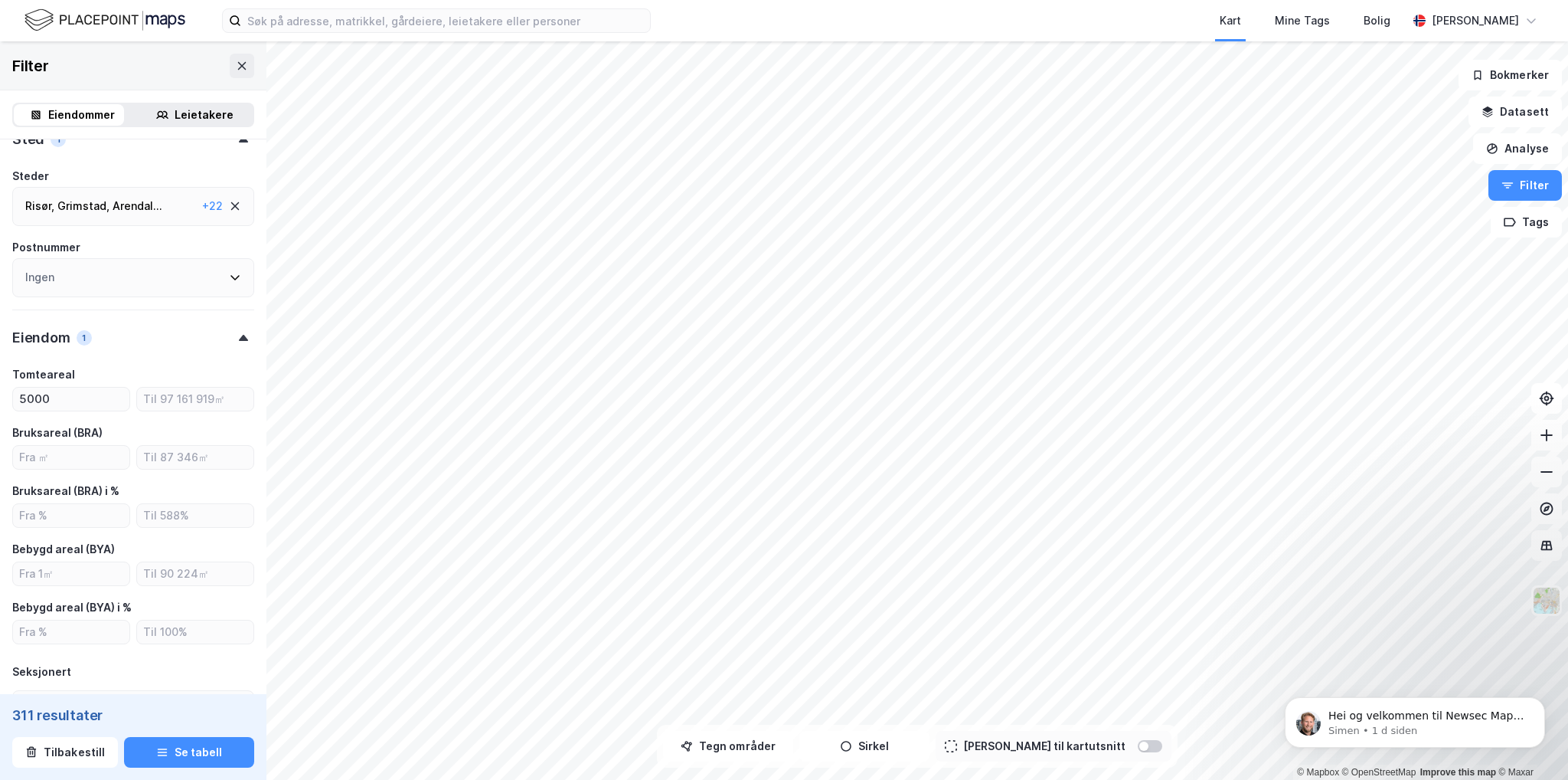
scroll to position [383, 0]
